Goal: Information Seeking & Learning: Find specific fact

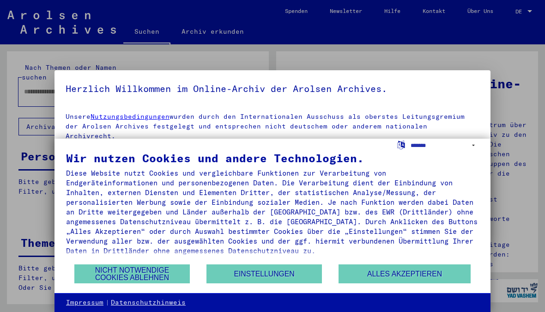
click at [159, 271] on button "Nicht notwendige Cookies ablehnen" at bounding box center [131, 273] width 115 height 19
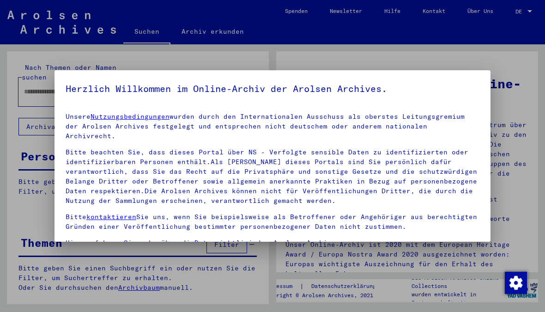
click at [518, 143] on div at bounding box center [272, 156] width 545 height 312
click at [528, 122] on div at bounding box center [272, 156] width 545 height 312
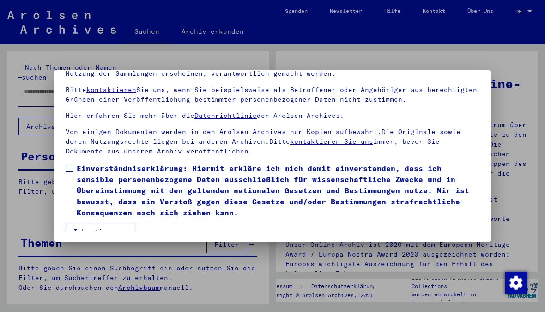
scroll to position [78, 0]
click at [71, 164] on span at bounding box center [69, 167] width 7 height 7
click at [112, 223] on button "Ich stimme zu" at bounding box center [101, 232] width 70 height 18
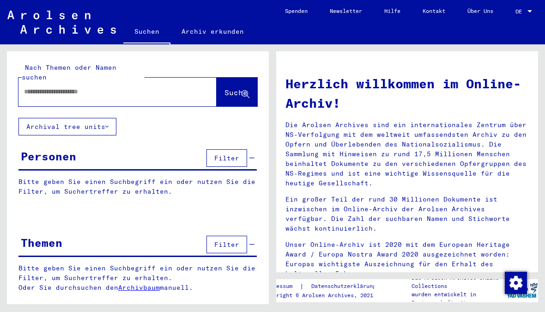
click at [68, 87] on input "text" at bounding box center [106, 92] width 165 height 10
type input "**********"
click at [225, 88] on span "Suche" at bounding box center [235, 92] width 23 height 9
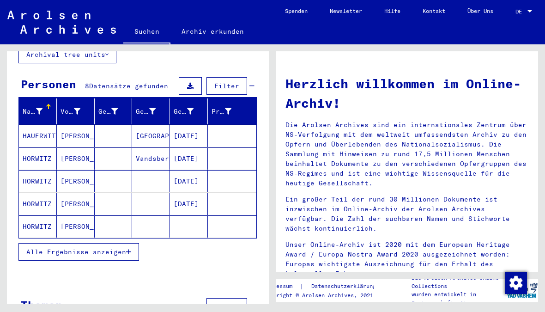
scroll to position [73, 0]
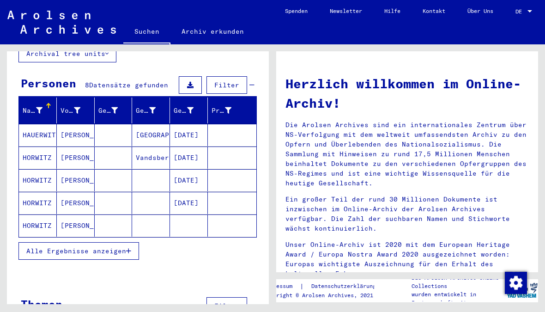
click at [115, 247] on span "Alle Ergebnisse anzeigen" at bounding box center [76, 251] width 100 height 8
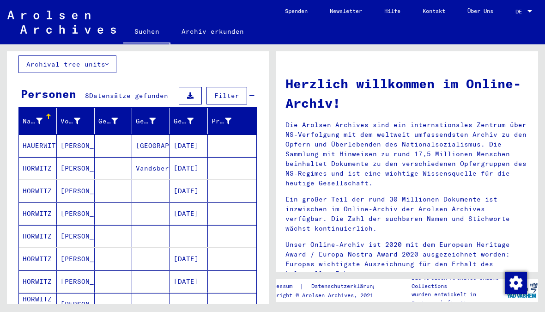
scroll to position [59, 0]
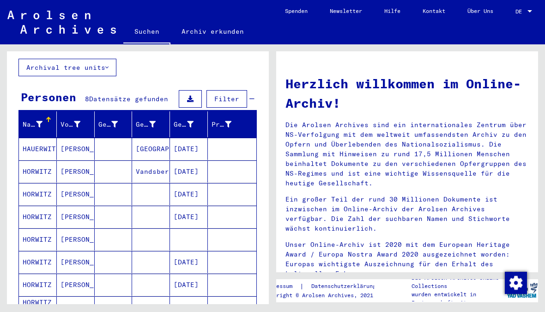
click at [255, 205] on mat-cell at bounding box center [232, 216] width 48 height 22
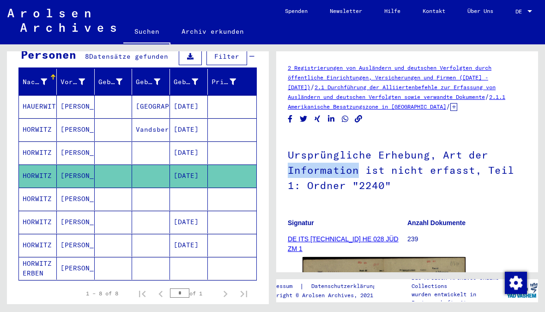
scroll to position [101, 0]
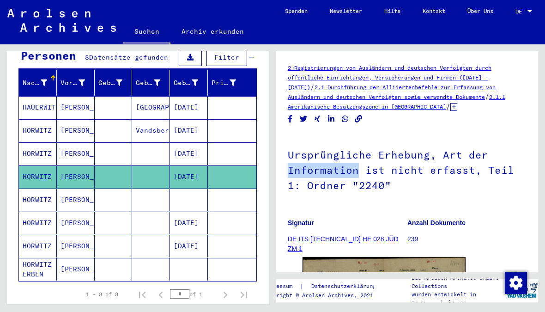
click at [194, 79] on icon at bounding box center [195, 82] width 6 height 6
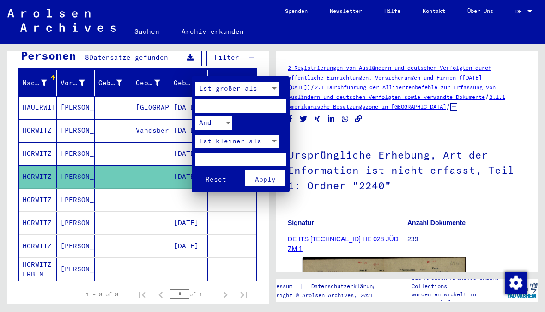
click at [263, 56] on div at bounding box center [272, 156] width 545 height 312
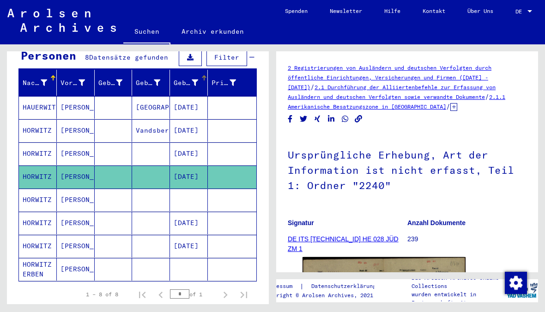
scroll to position [100, 0]
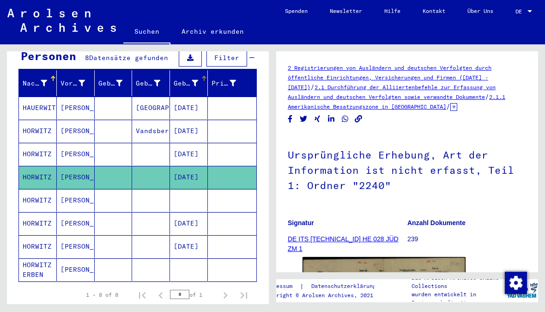
click at [191, 144] on mat-cell "[DATE]" at bounding box center [189, 154] width 38 height 23
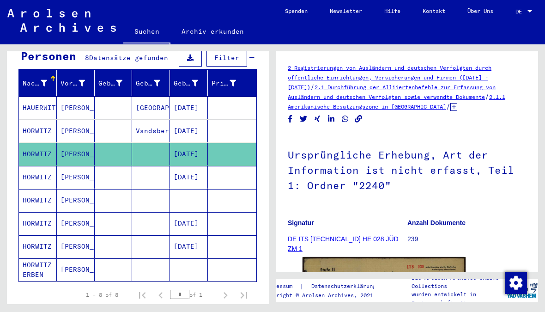
click at [201, 103] on mat-cell "[DATE]" at bounding box center [189, 107] width 38 height 23
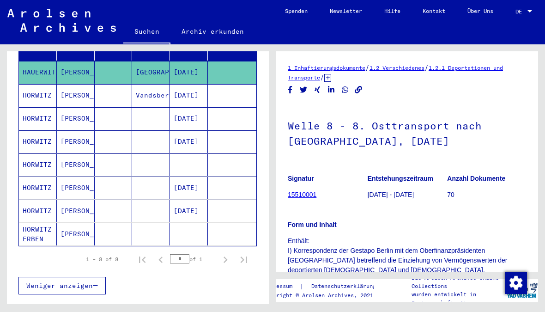
scroll to position [132, 0]
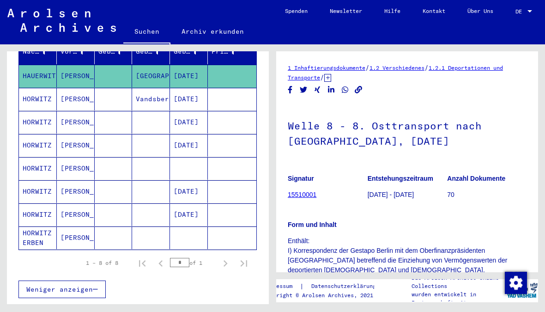
click at [454, 45] on div "1 Inhaftierungsdokumente / 1.2 Verschiedenes / 1.2.1 Deportationen und Transpor…" at bounding box center [409, 173] width 272 height 259
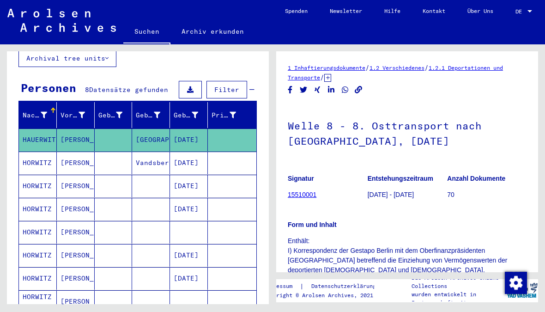
scroll to position [69, 0]
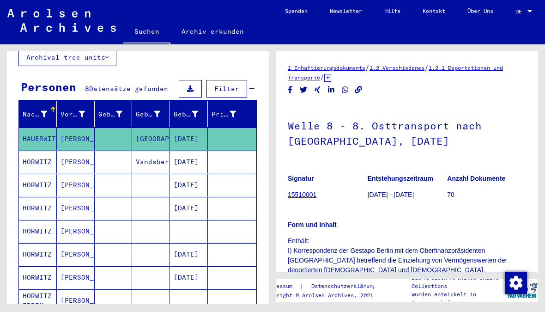
click at [191, 85] on icon at bounding box center [190, 88] width 6 height 6
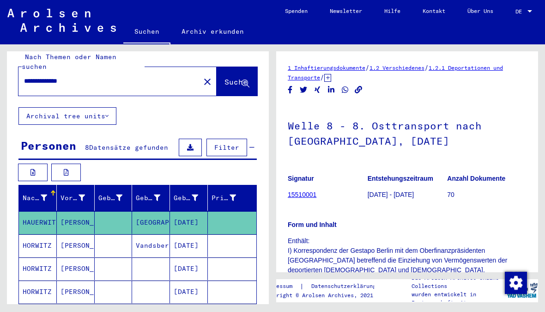
scroll to position [9, 0]
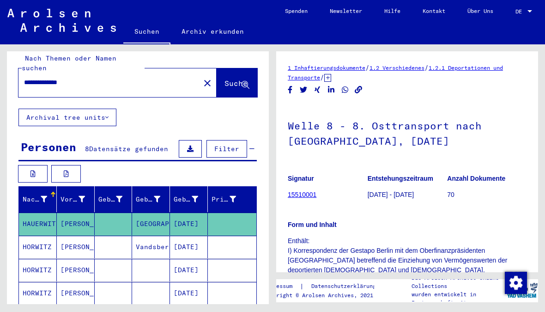
click at [74, 165] on button at bounding box center [66, 174] width 30 height 18
